Goal: Task Accomplishment & Management: Manage account settings

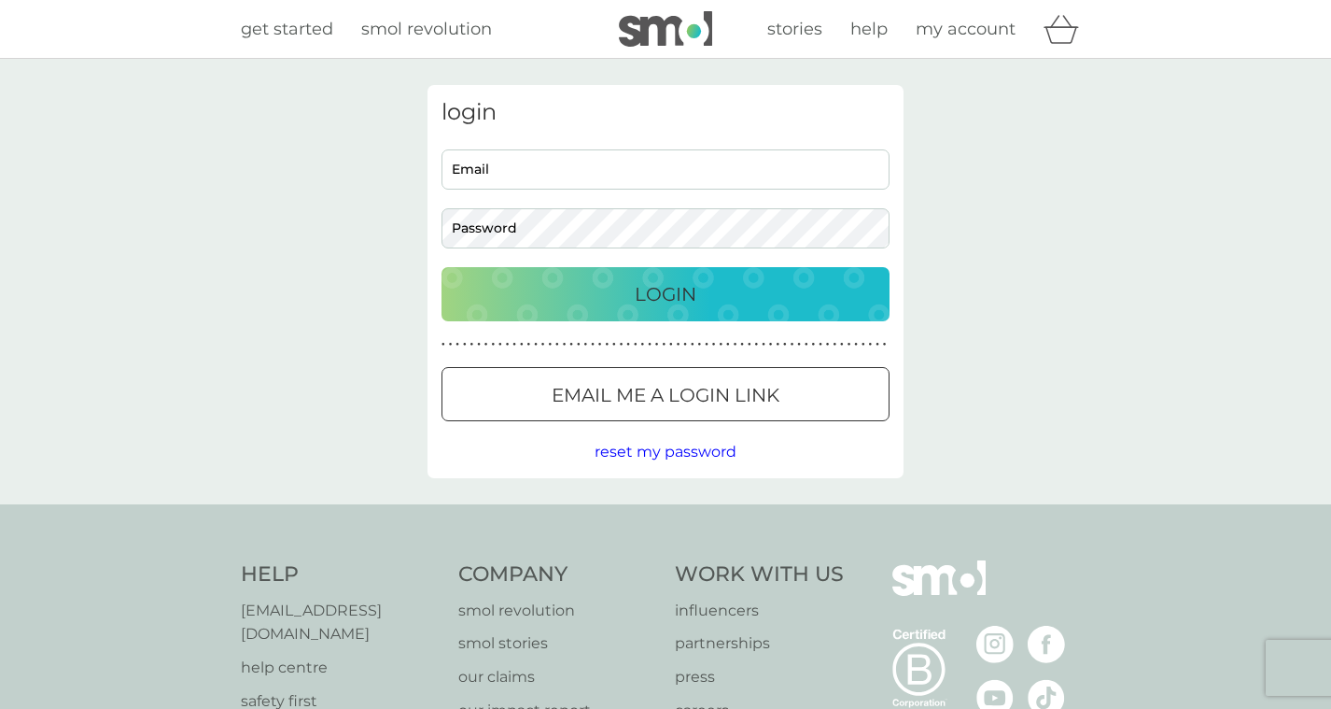
click at [715, 400] on p "Email me a login link" at bounding box center [666, 395] width 228 height 30
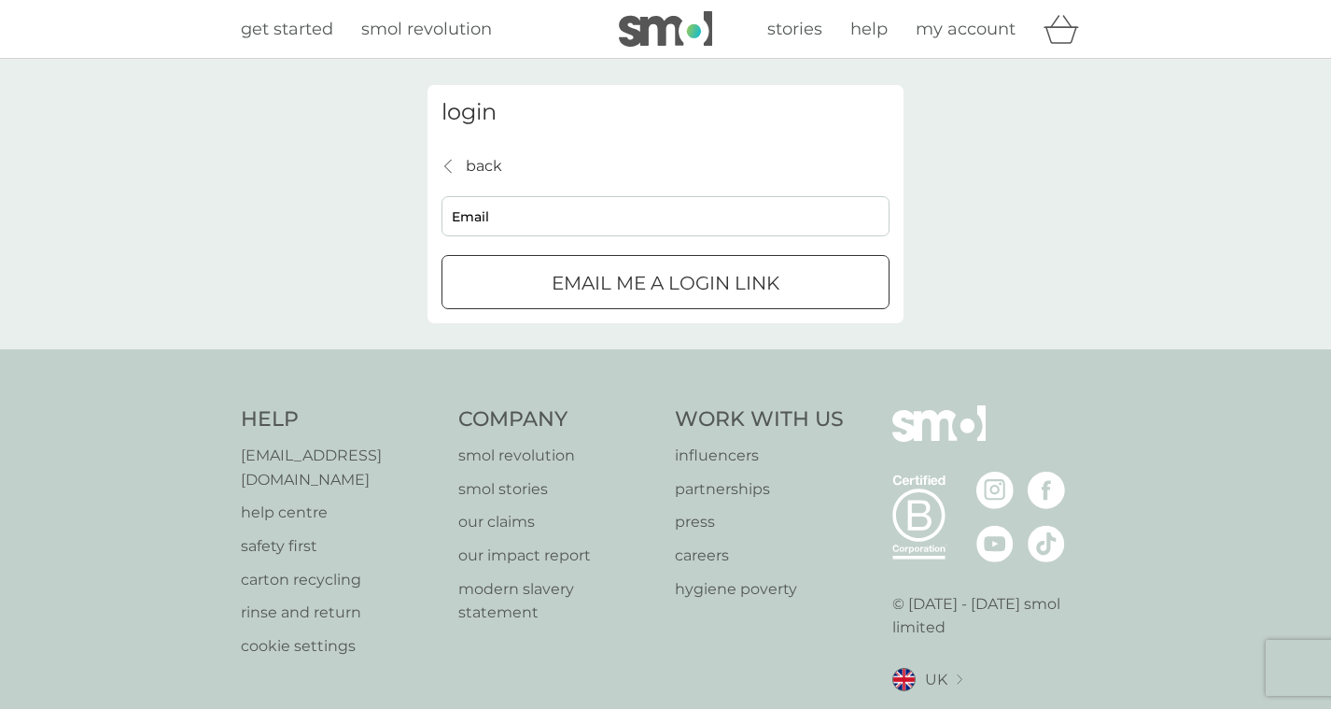
click at [612, 214] on input "Email" at bounding box center [666, 216] width 448 height 40
type input "[EMAIL_ADDRESS][DOMAIN_NAME]"
click at [666, 281] on button "Email me a login link" at bounding box center [666, 282] width 448 height 54
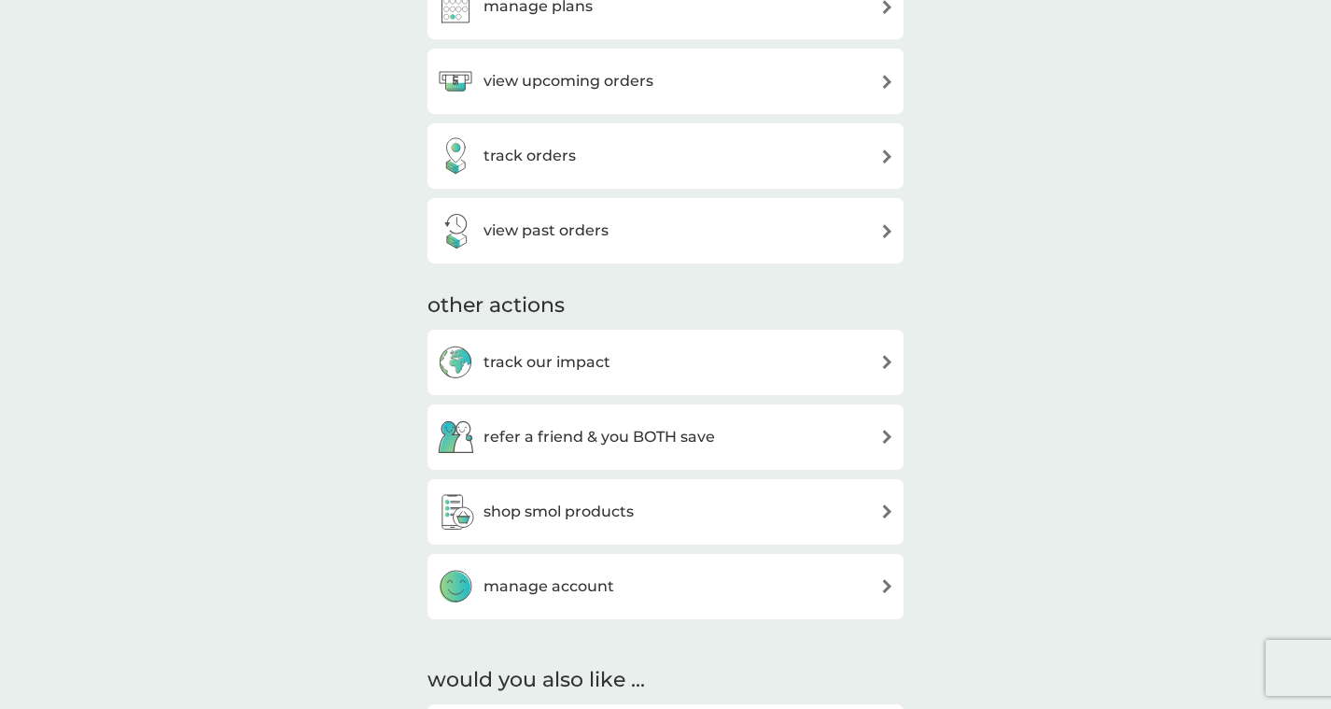
click at [621, 568] on div "manage account" at bounding box center [666, 586] width 458 height 37
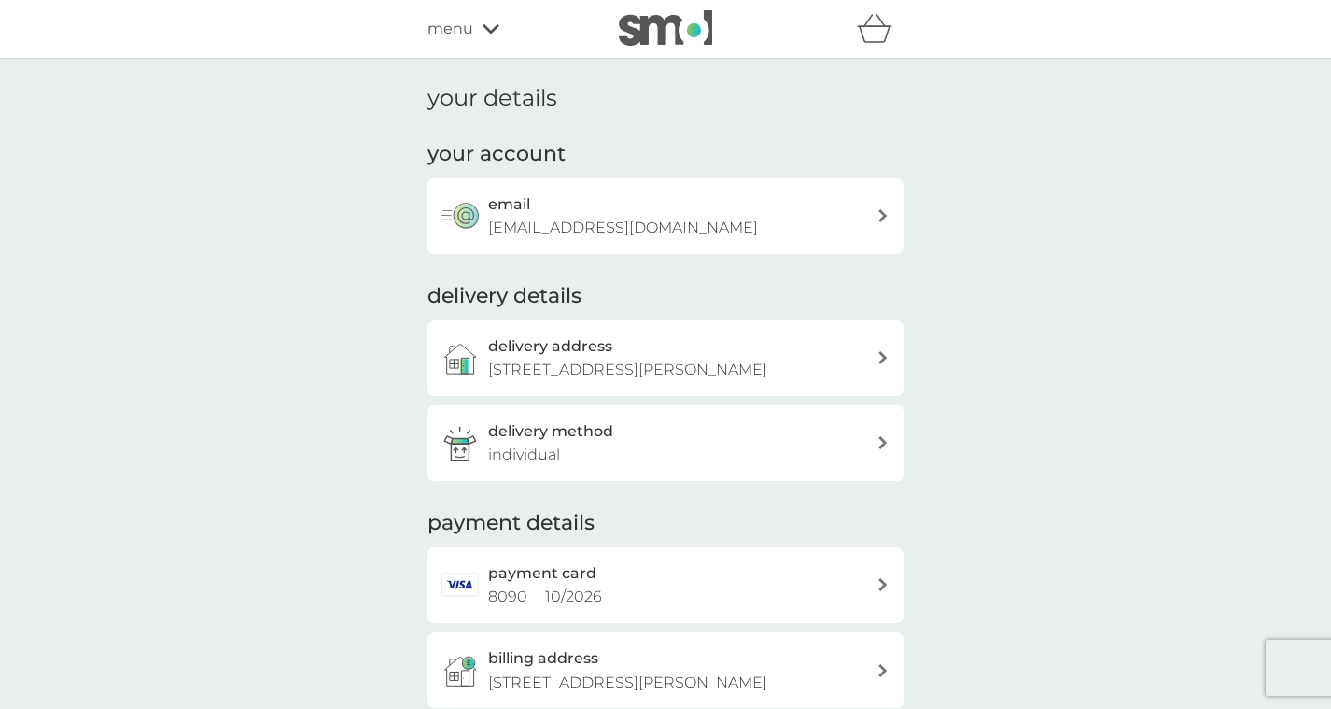
click at [866, 212] on div "email [EMAIL_ADDRESS][DOMAIN_NAME]" at bounding box center [682, 216] width 388 height 48
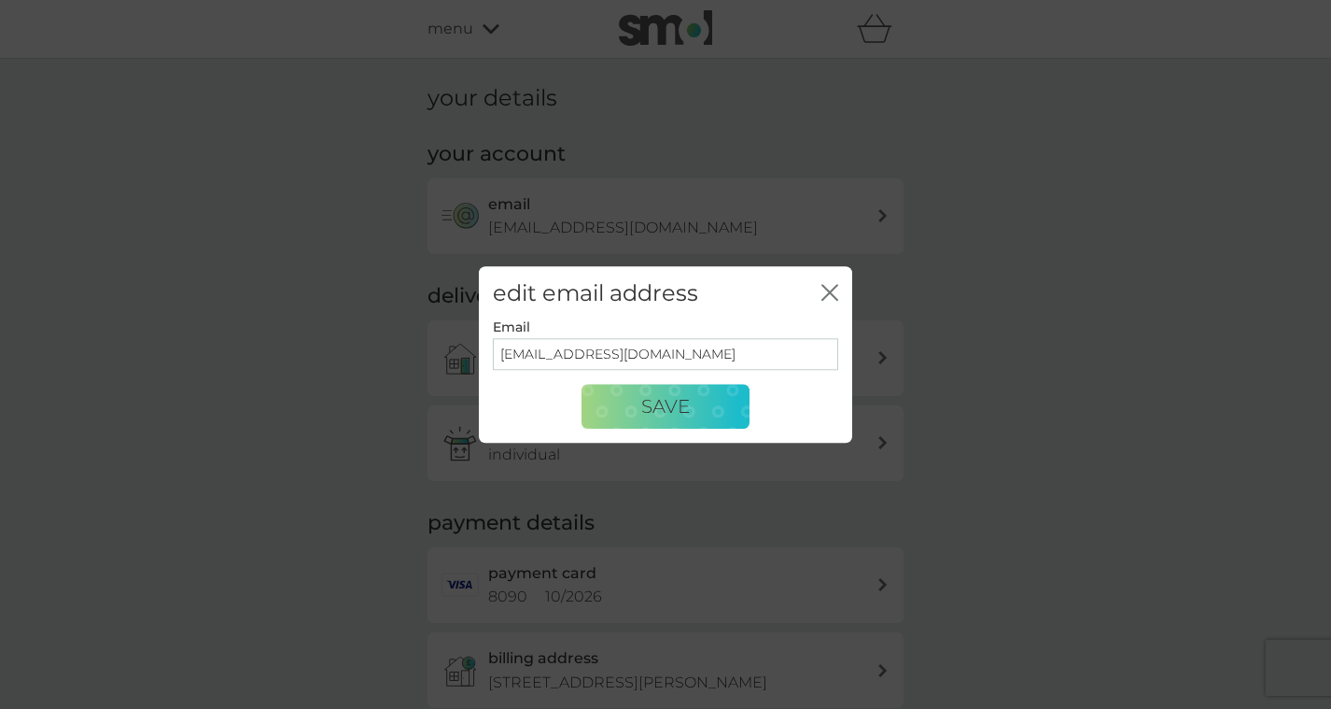
click at [831, 287] on icon "close" at bounding box center [830, 292] width 17 height 17
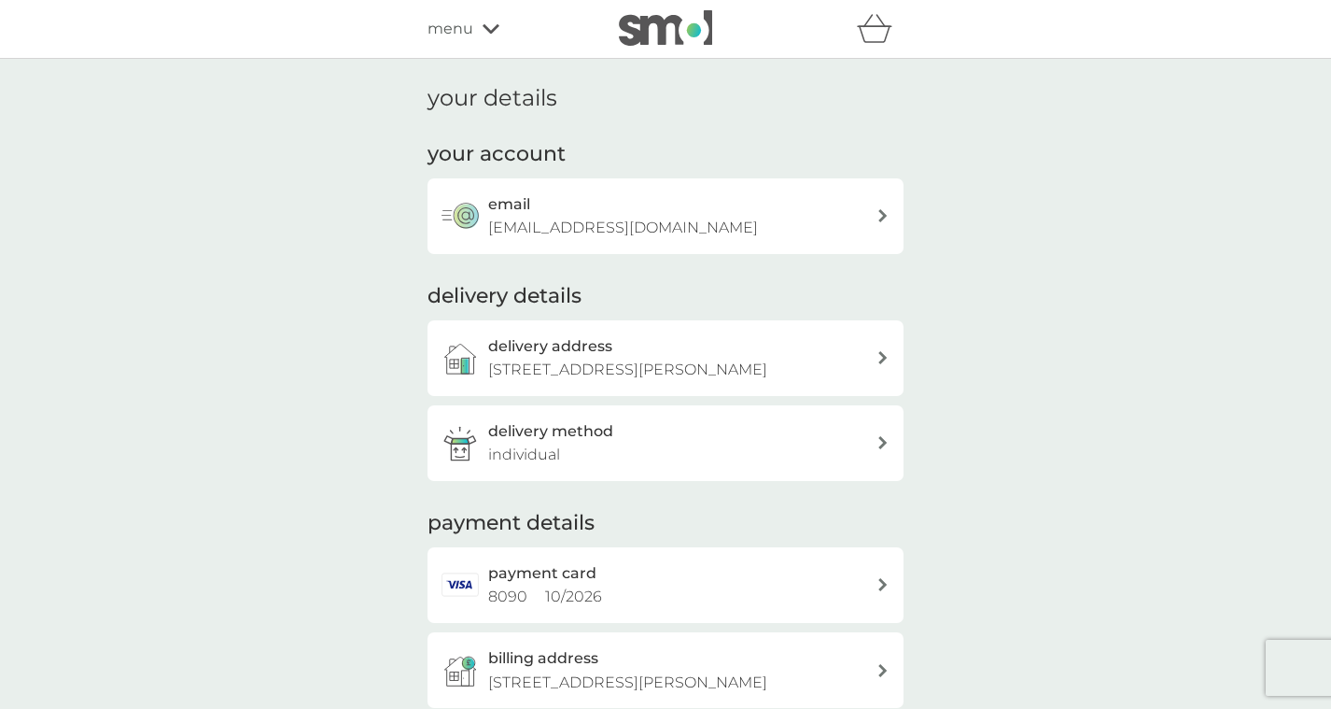
scroll to position [1, 0]
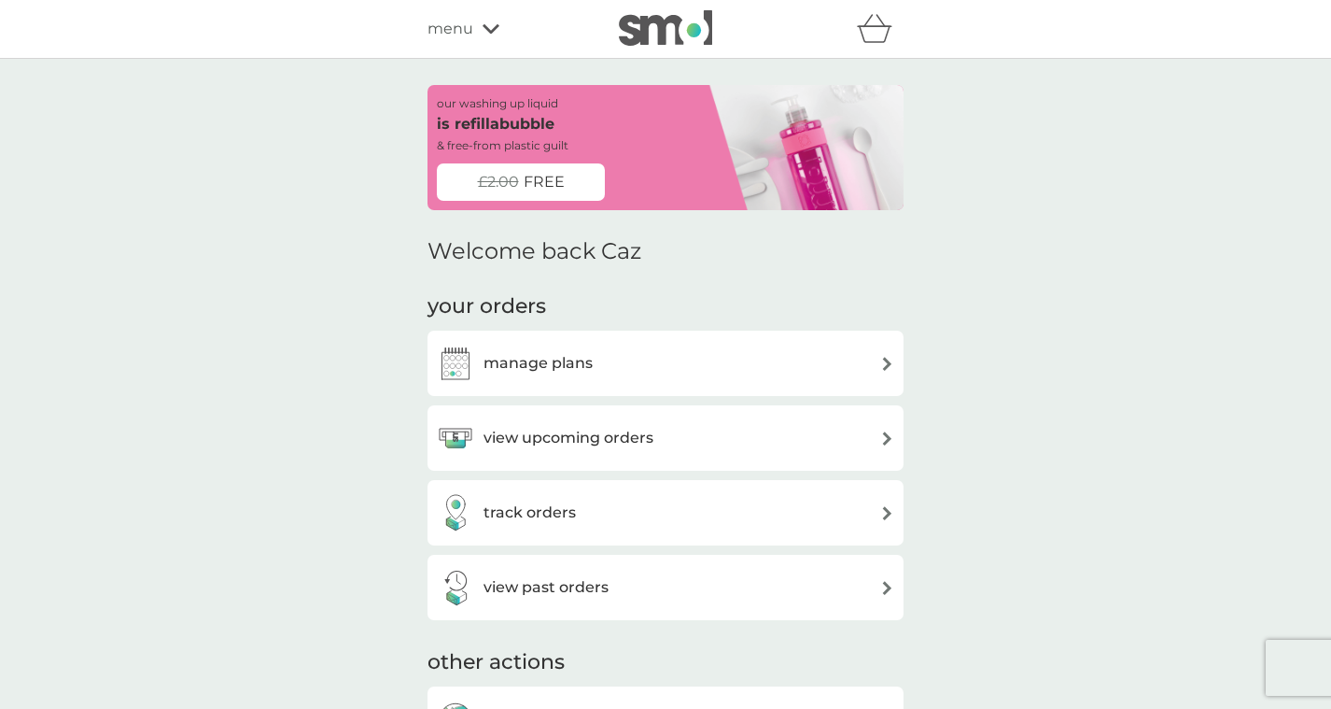
click at [814, 351] on div "manage plans" at bounding box center [666, 363] width 458 height 37
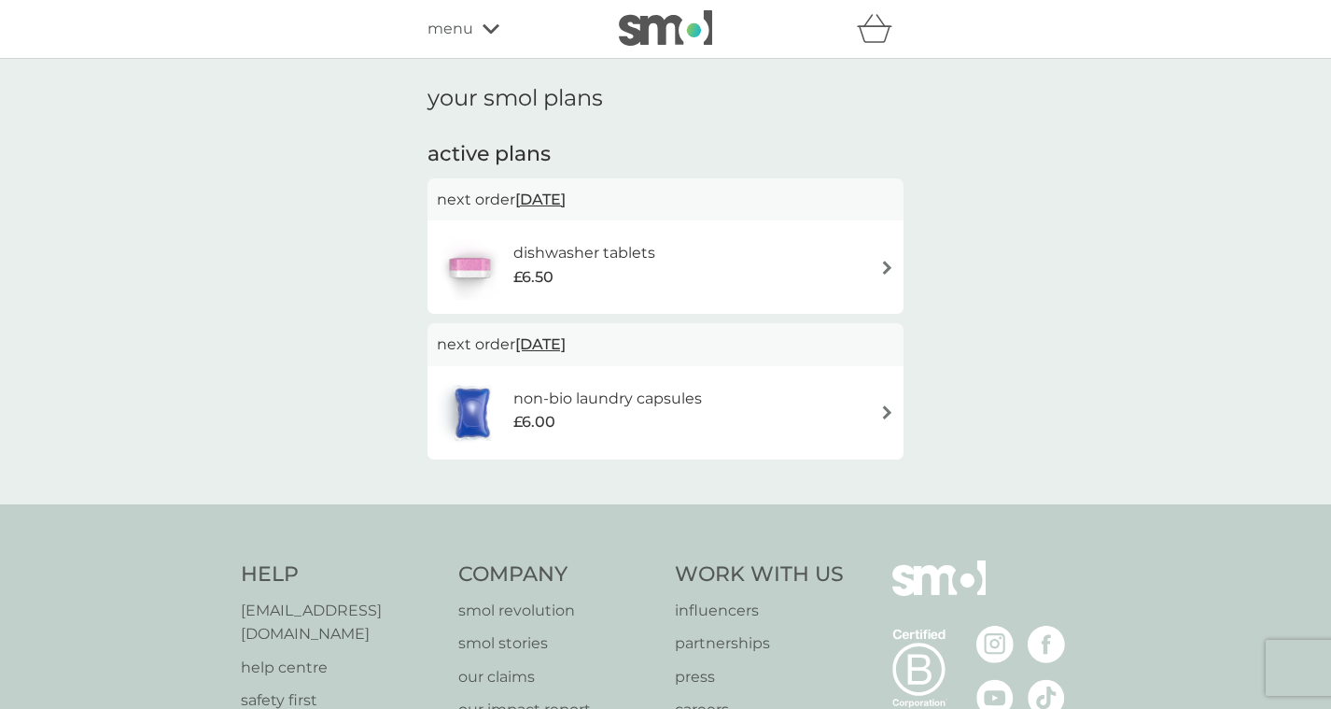
click at [875, 265] on div "dishwasher tablets £6.50" at bounding box center [666, 266] width 458 height 65
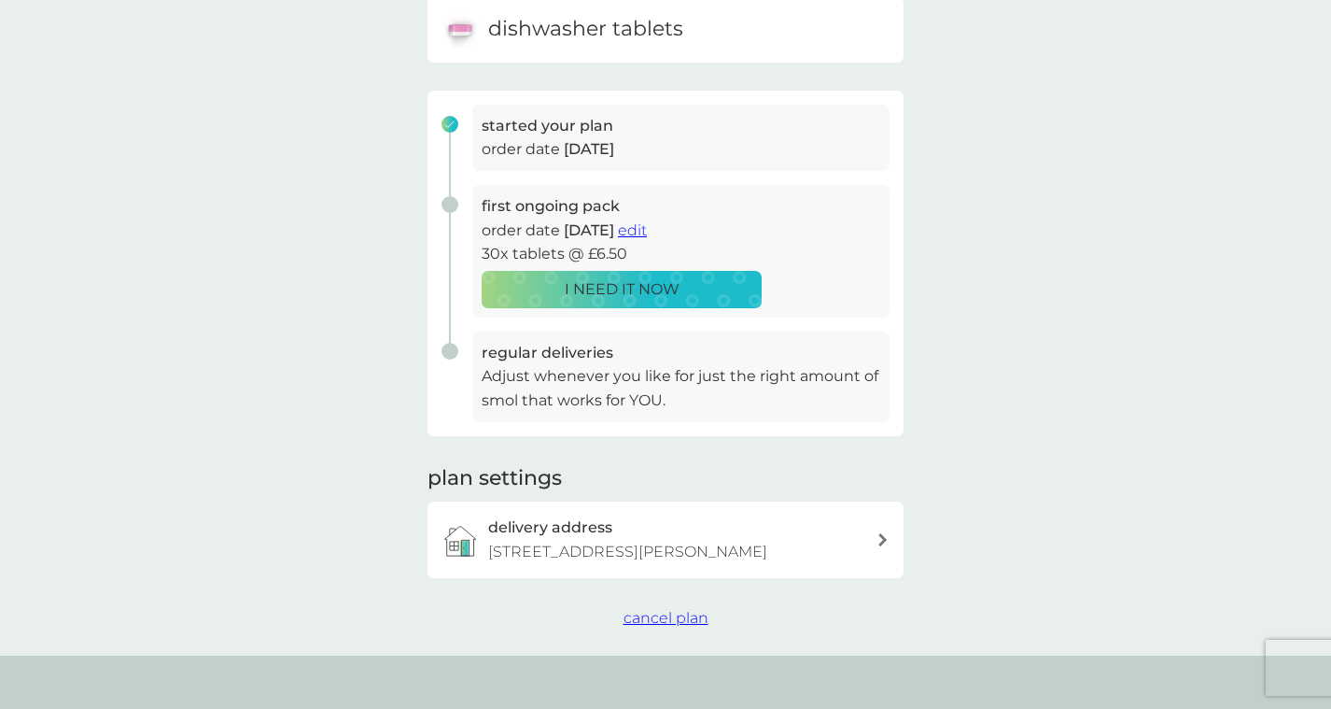
scroll to position [210, 0]
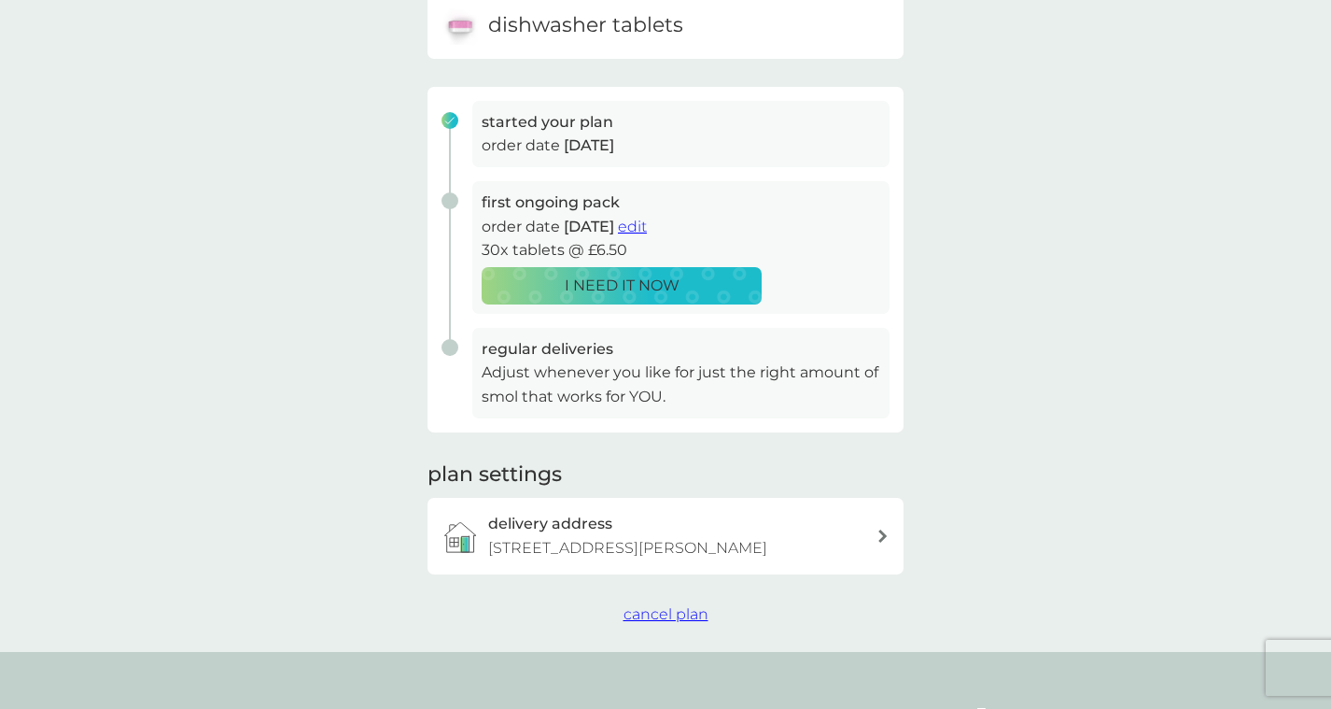
click at [680, 623] on span "cancel plan" at bounding box center [666, 614] width 85 height 18
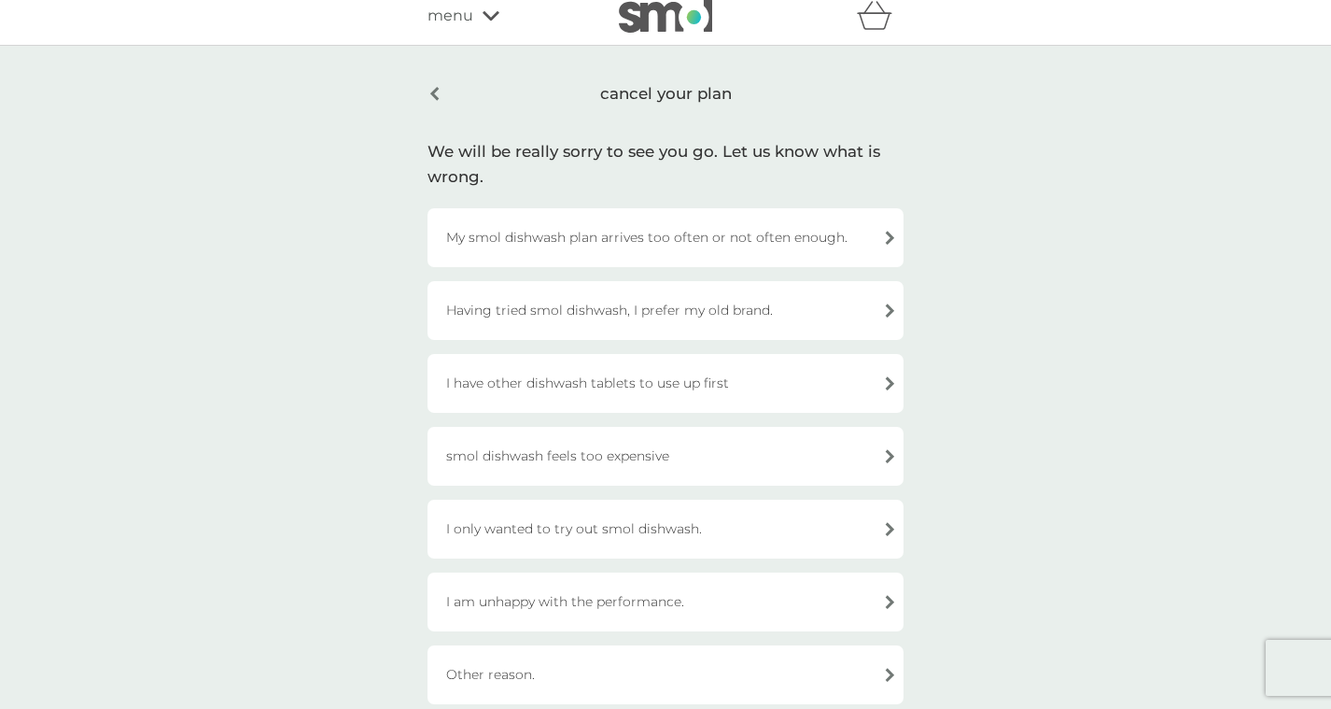
scroll to position [19, 0]
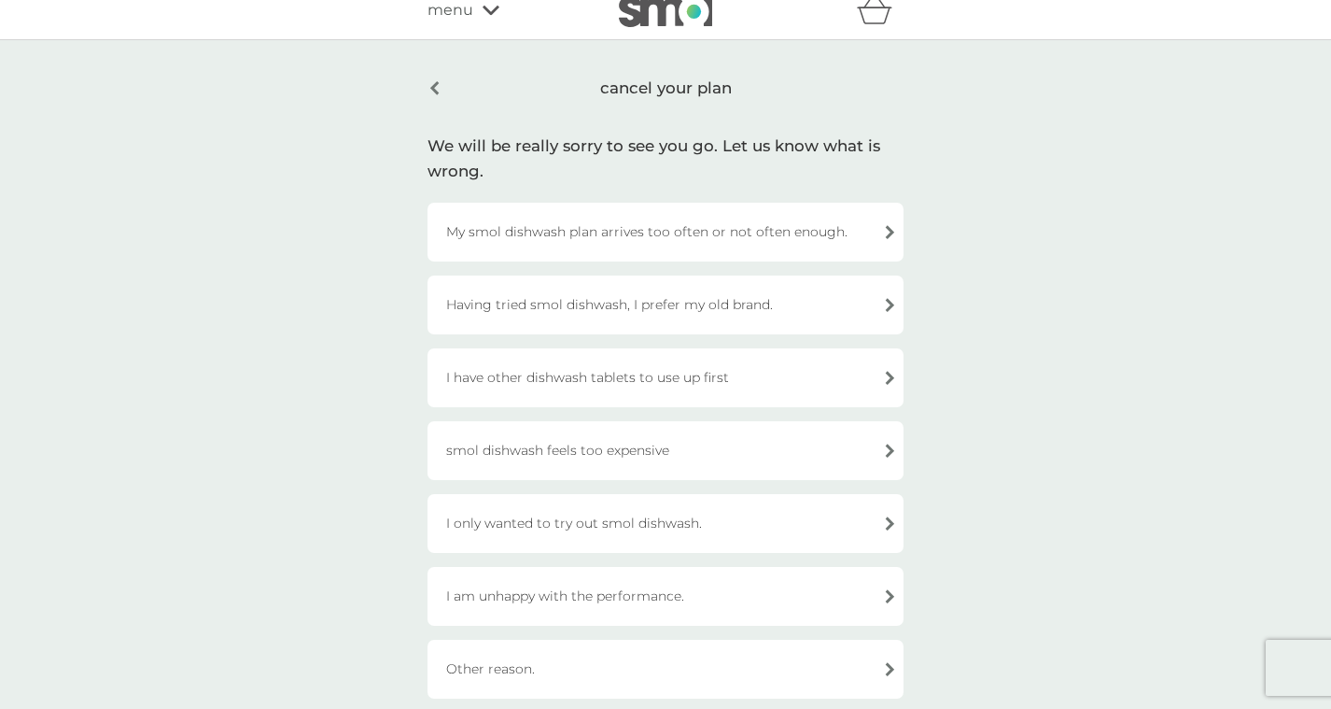
click at [795, 297] on div "Having tried smol dishwash, I prefer my old brand." at bounding box center [666, 304] width 476 height 59
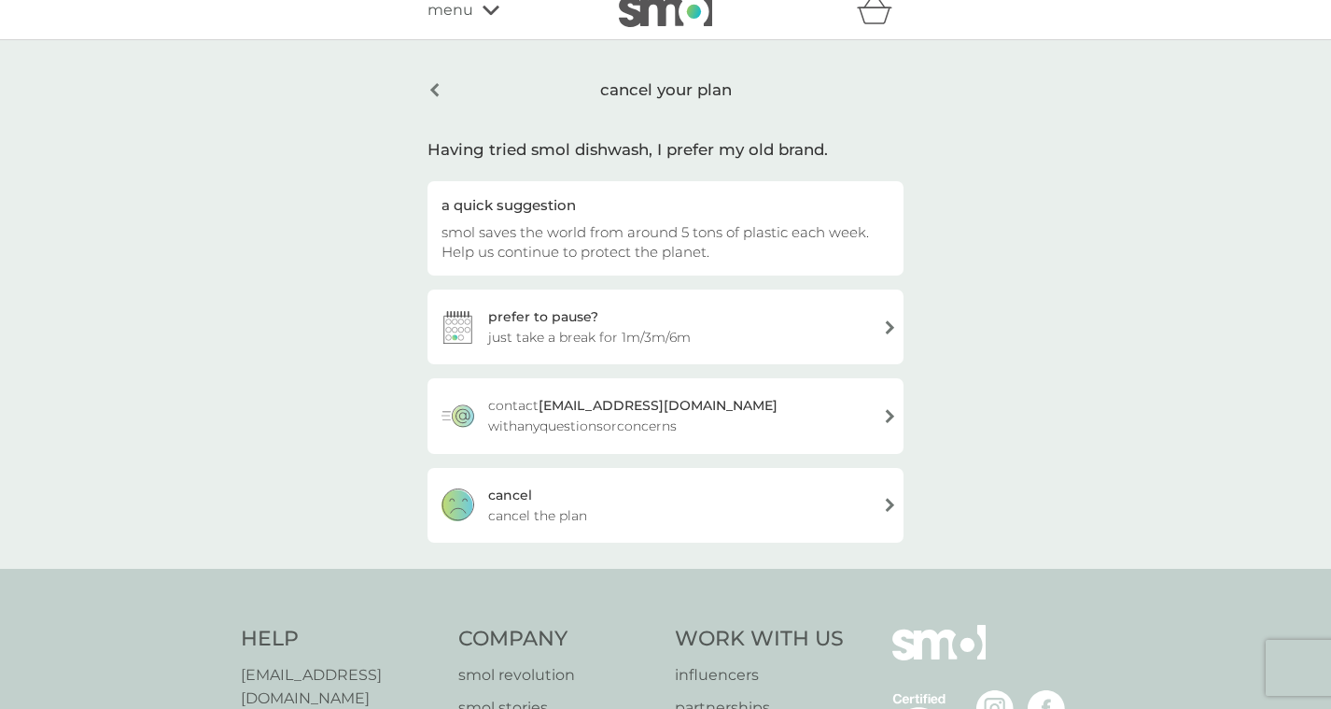
click at [572, 507] on span "cancel the plan" at bounding box center [537, 515] width 99 height 21
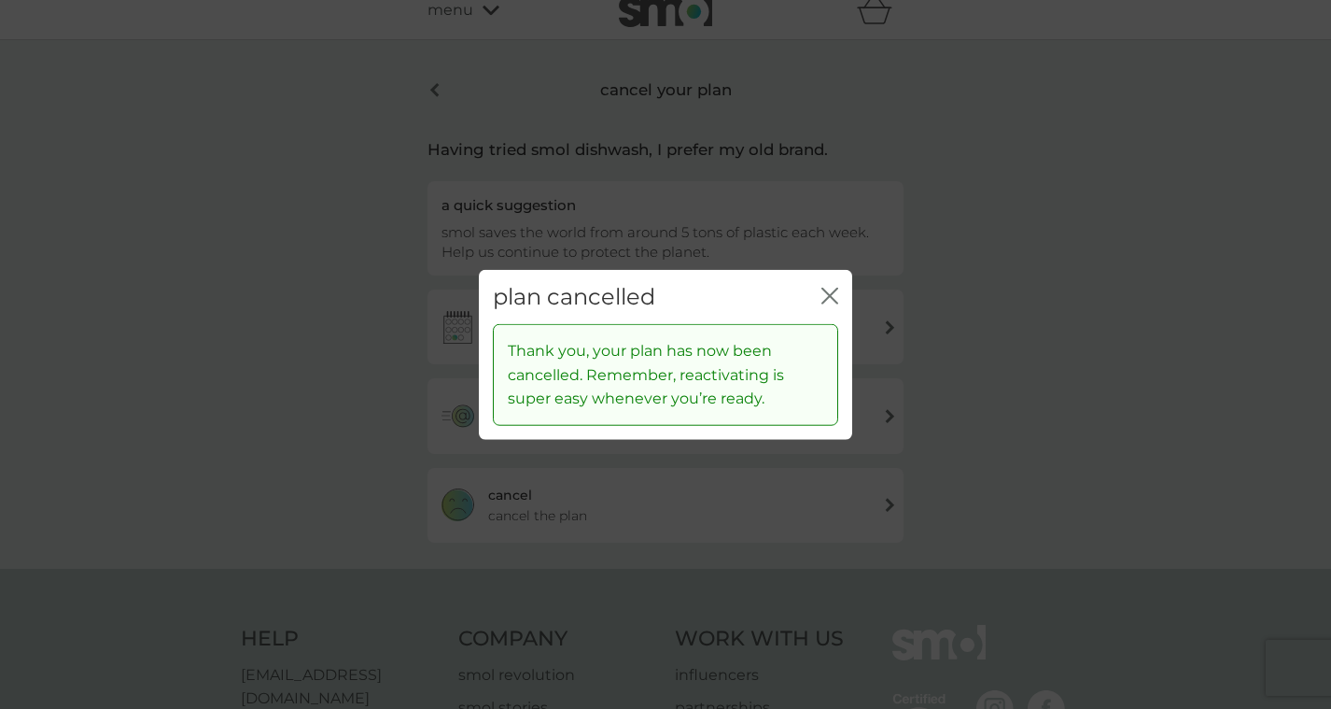
click at [830, 290] on icon "close" at bounding box center [830, 295] width 17 height 17
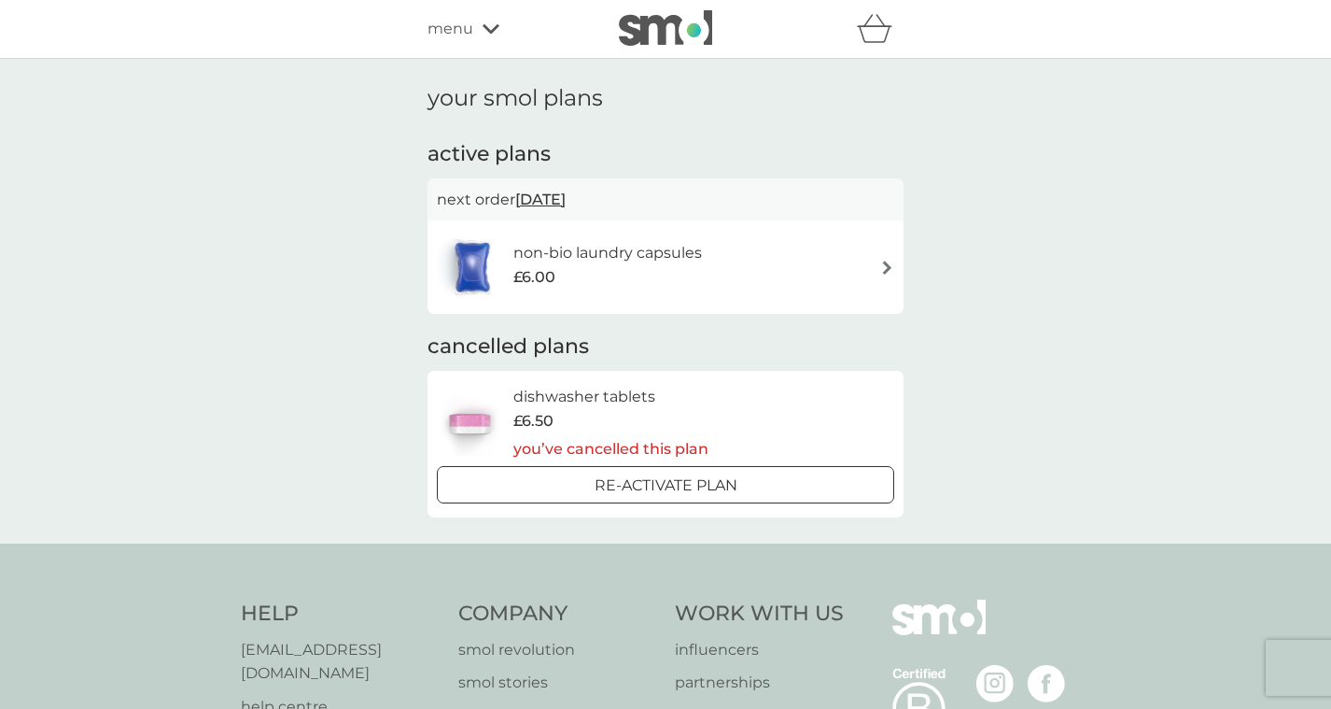
scroll to position [19, 0]
click at [619, 261] on h6 "non-bio laundry capsules" at bounding box center [608, 253] width 189 height 24
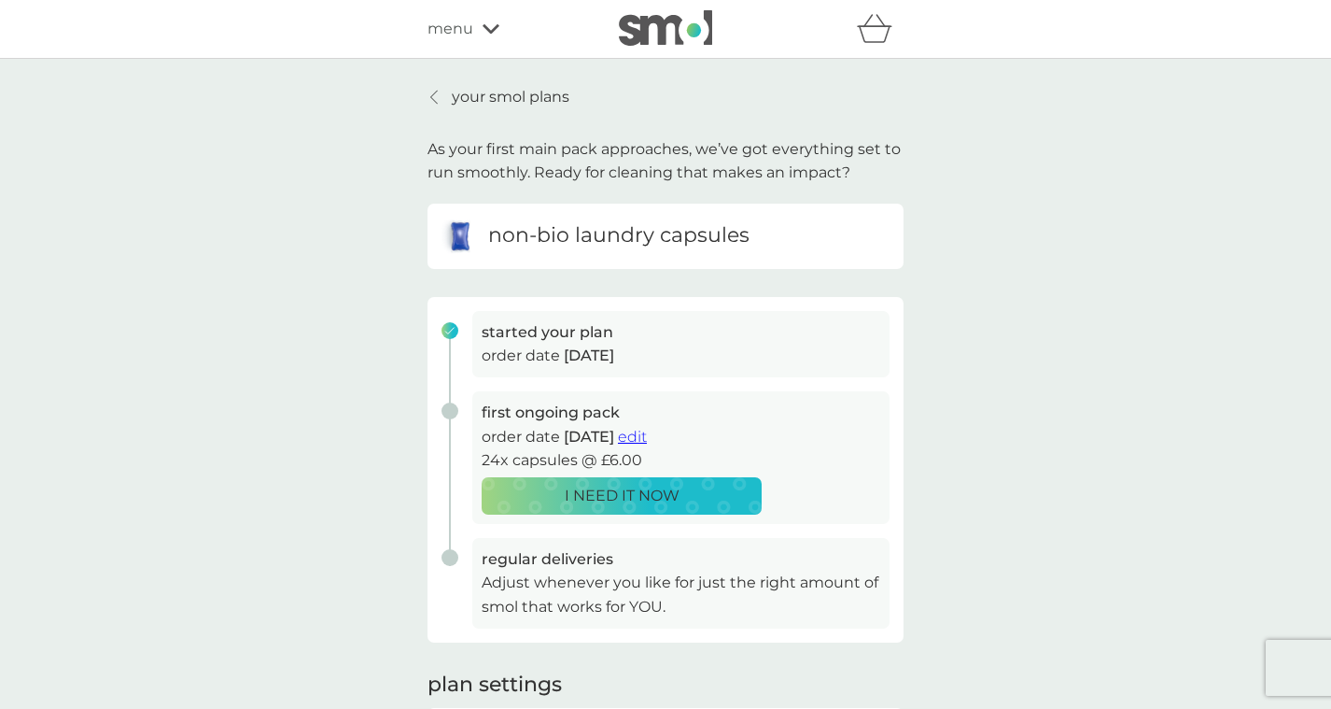
click at [477, 29] on div "menu" at bounding box center [507, 29] width 159 height 24
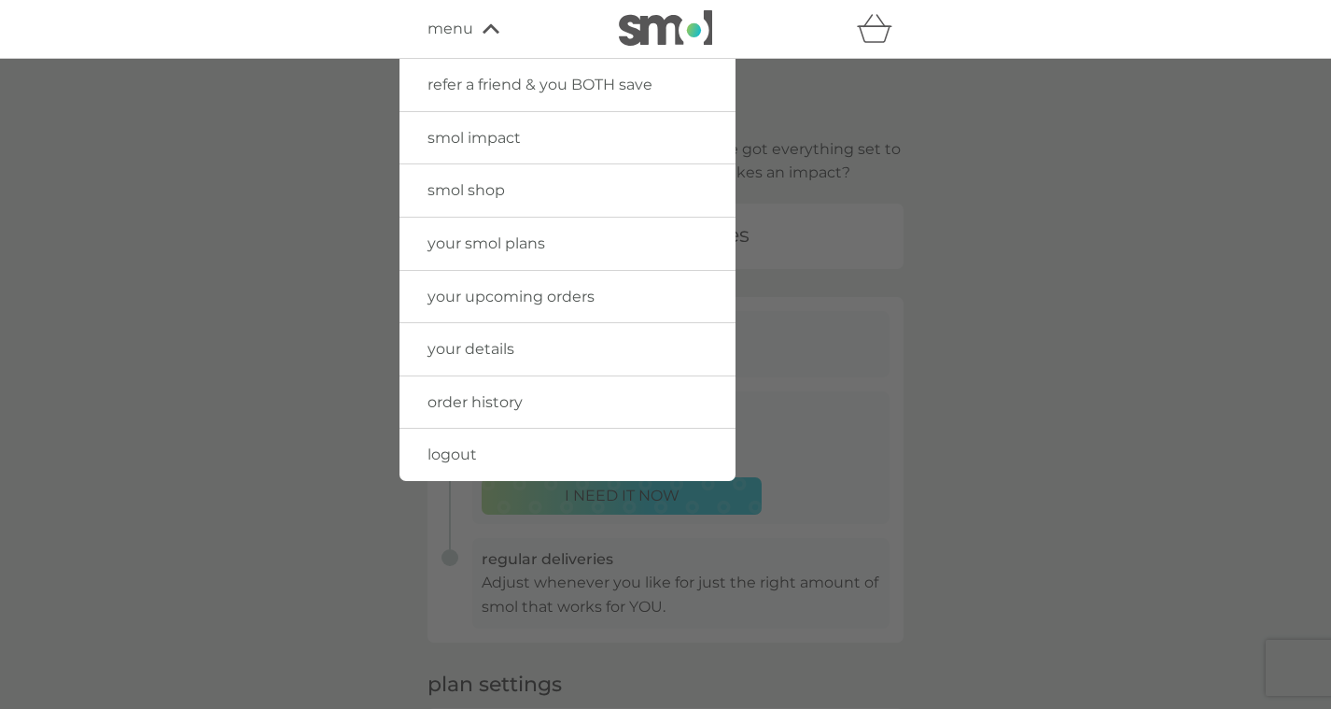
click at [469, 345] on span "your details" at bounding box center [471, 349] width 87 height 18
